Goal: Transaction & Acquisition: Purchase product/service

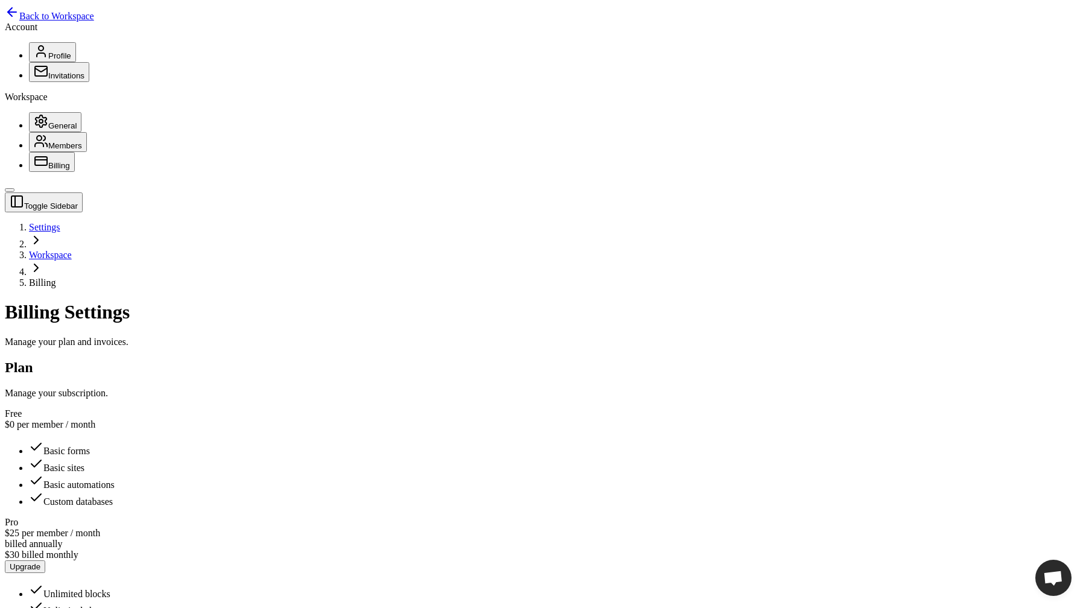
click at [45, 560] on button "Upgrade" at bounding box center [25, 566] width 40 height 13
click at [76, 62] on button "Profile" at bounding box center [52, 52] width 47 height 20
click at [30, 21] on span "Back to Workspace" at bounding box center [56, 16] width 75 height 10
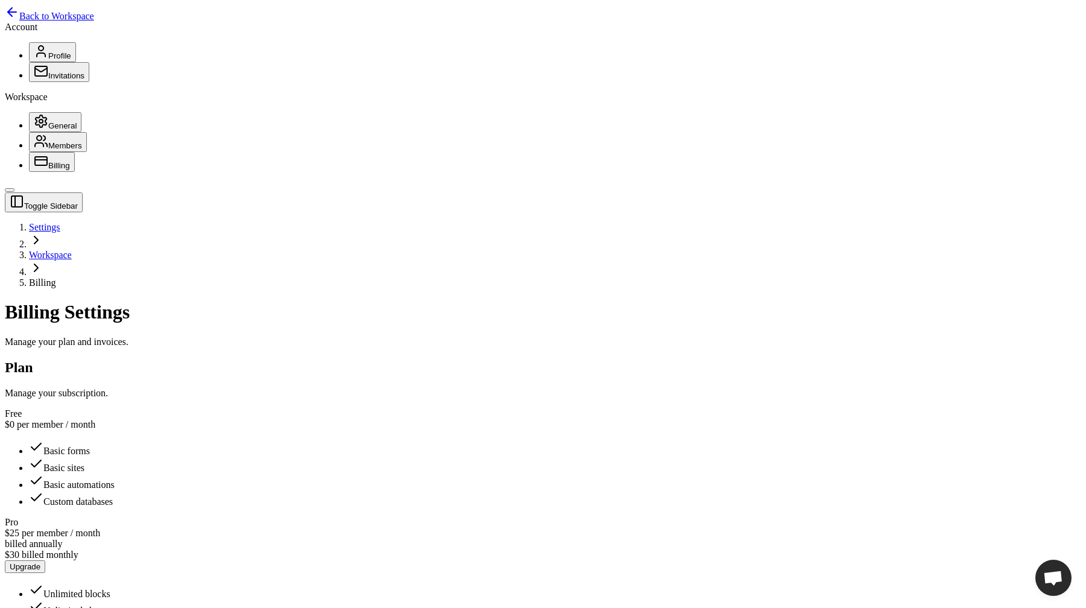
click at [45, 560] on button "Upgrade" at bounding box center [25, 566] width 40 height 13
click at [73, 21] on span "Back to Workspace" at bounding box center [56, 16] width 75 height 10
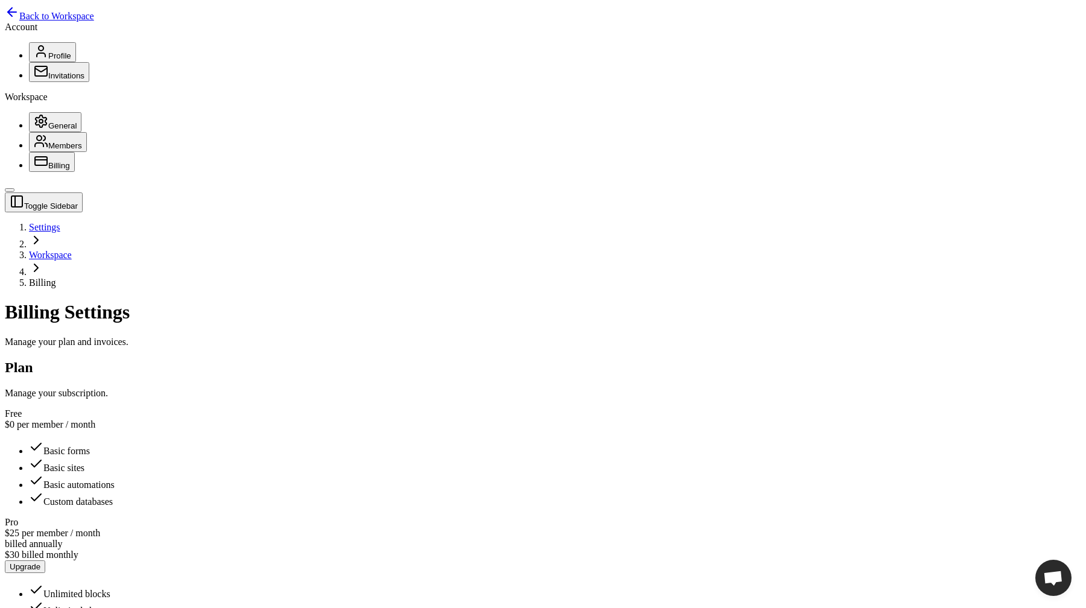
click at [557, 517] on div "Pro $25 per member / month billed annually $30 billed monthly Upgrade Unlimited…" at bounding box center [543, 583] width 1076 height 133
click at [45, 560] on button "Upgrade" at bounding box center [25, 566] width 40 height 13
click at [698, 424] on main "Toggle Sidebar Settings Workspace Billing Billing Settings Manage your plan and…" at bounding box center [543, 520] width 1076 height 656
click at [257, 359] on div "Plan Manage your subscription." at bounding box center [543, 378] width 1076 height 39
click at [45, 560] on button "Upgrade" at bounding box center [25, 566] width 40 height 13
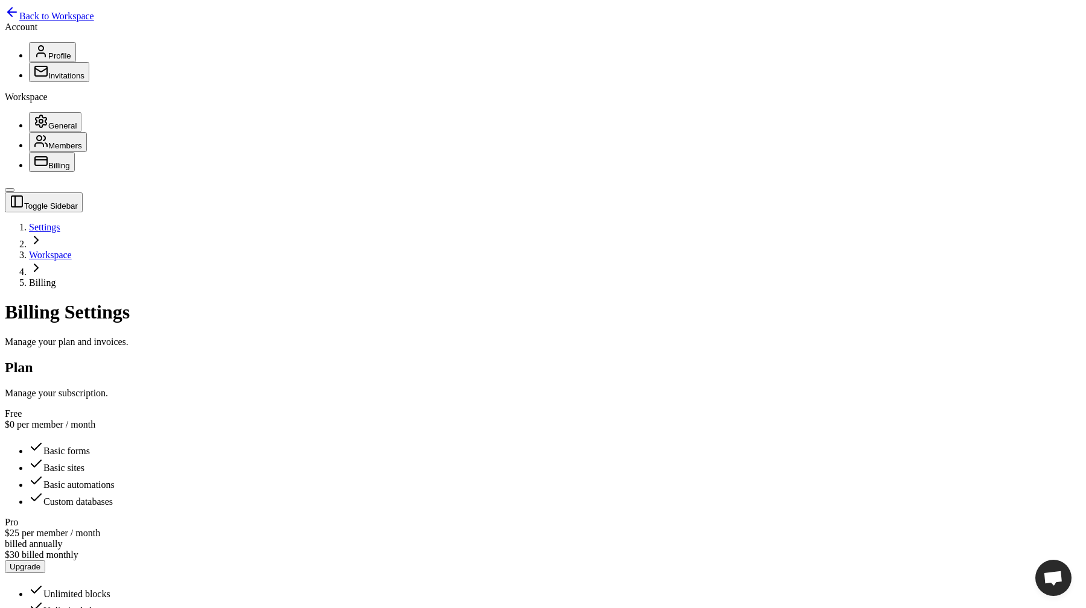
click at [45, 560] on button "Upgrade" at bounding box center [25, 566] width 40 height 13
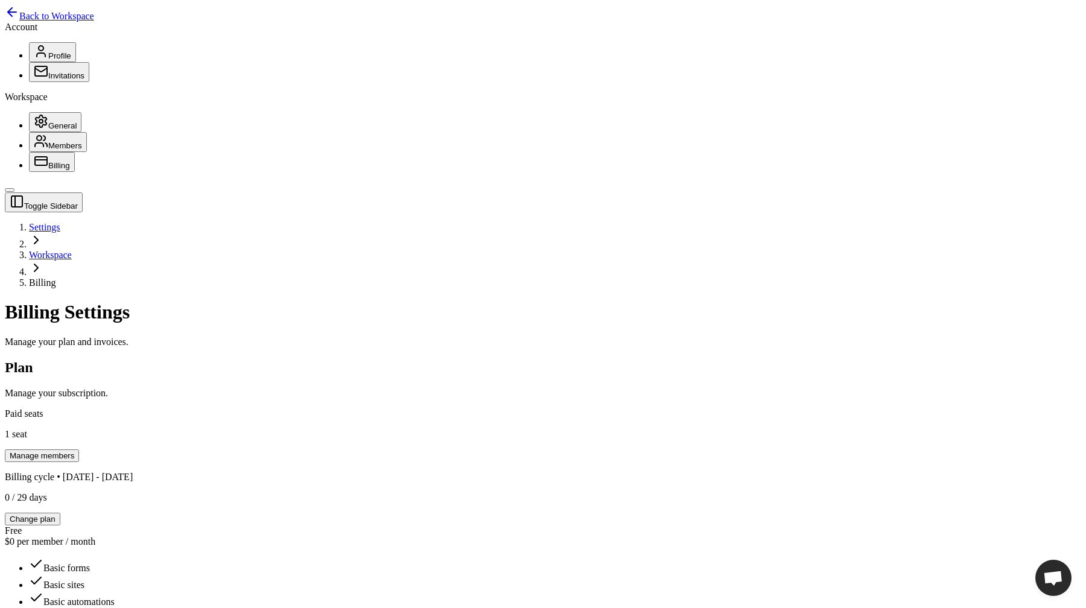
click at [84, 17] on span "Back to Workspace" at bounding box center [56, 16] width 75 height 10
